Goal: Navigation & Orientation: Find specific page/section

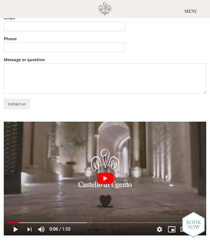
scroll to position [1276, 0]
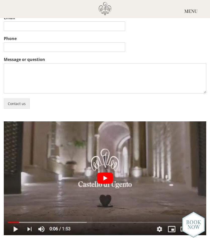
click at [104, 135] on button "play Youtube video" at bounding box center [105, 178] width 202 height 114
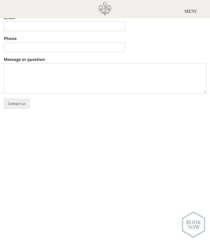
click at [197, 237] on img at bounding box center [193, 224] width 23 height 26
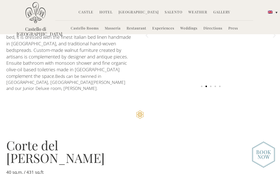
scroll to position [468, 0]
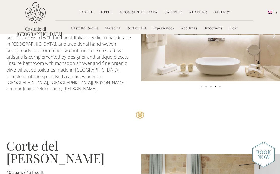
click at [211, 29] on link "Directions" at bounding box center [212, 29] width 19 height 6
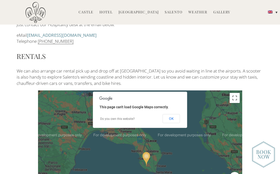
scroll to position [199, 0]
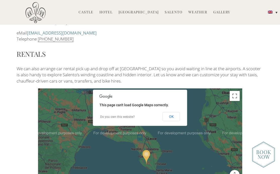
click at [270, 118] on div "LAND We are happy to provide you with driving instructions to reach Castello di…" at bounding box center [140, 91] width 280 height 203
click at [175, 112] on button "OK" at bounding box center [170, 116] width 17 height 9
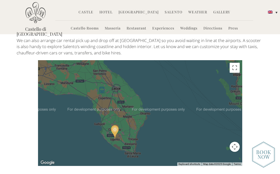
scroll to position [226, 0]
